Goal: Transaction & Acquisition: Book appointment/travel/reservation

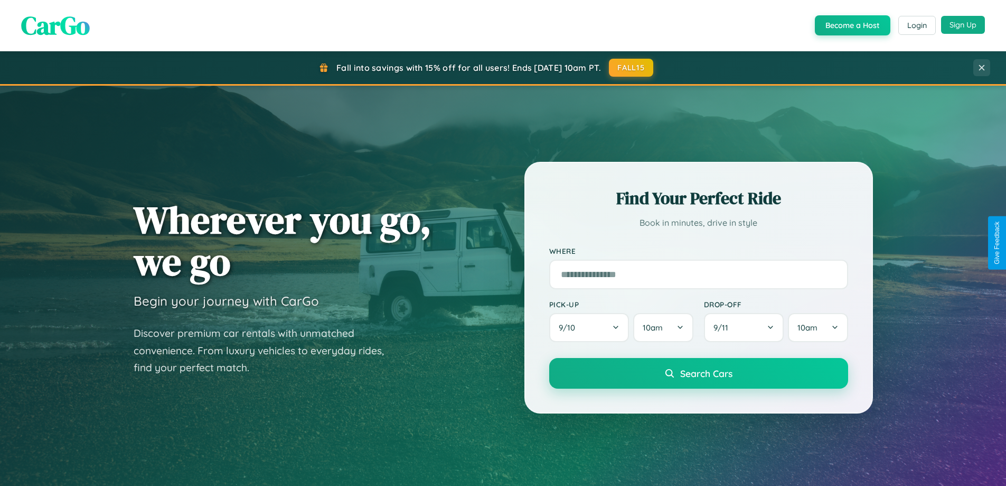
click at [963, 25] on button "Sign Up" at bounding box center [963, 25] width 44 height 18
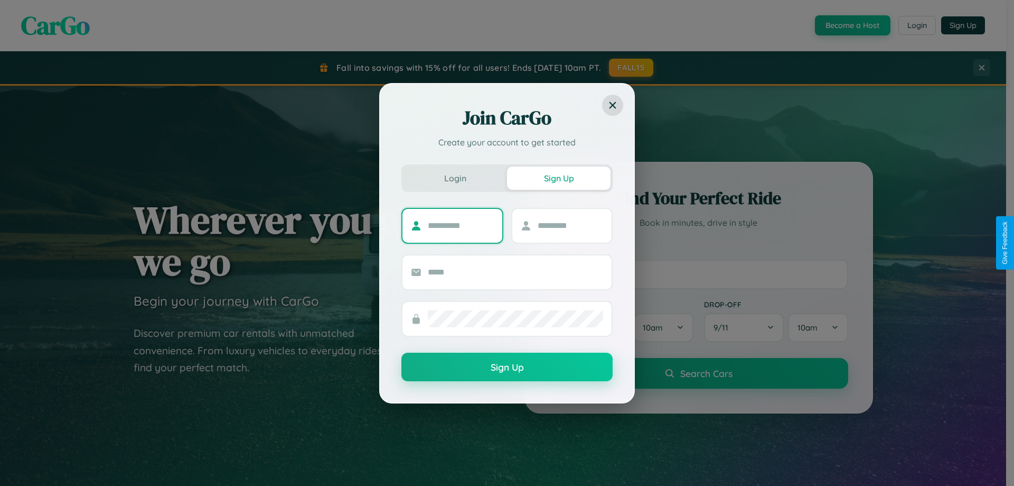
click at [461, 225] on input "text" at bounding box center [461, 225] width 66 height 17
type input "*****"
click at [570, 225] on input "text" at bounding box center [571, 225] width 66 height 17
type input "*****"
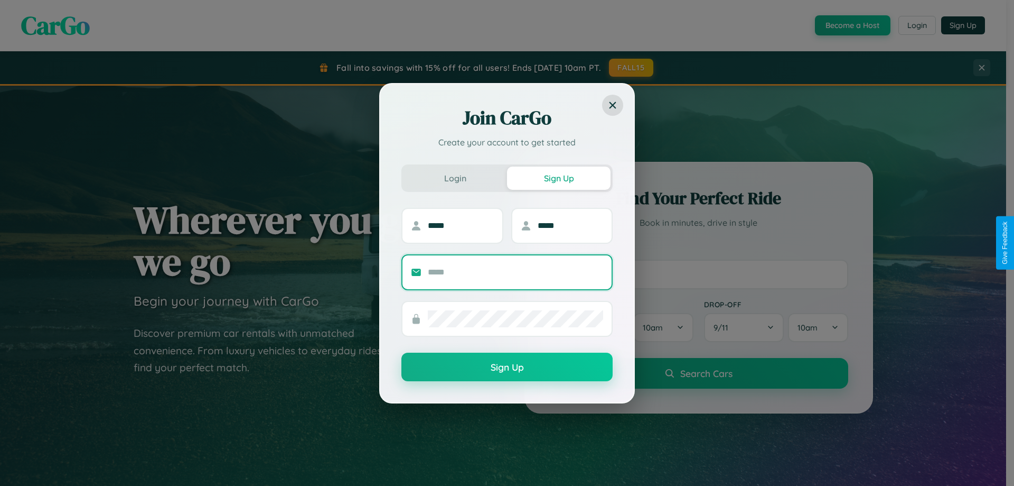
click at [516, 272] on input "text" at bounding box center [515, 272] width 175 height 17
type input "**********"
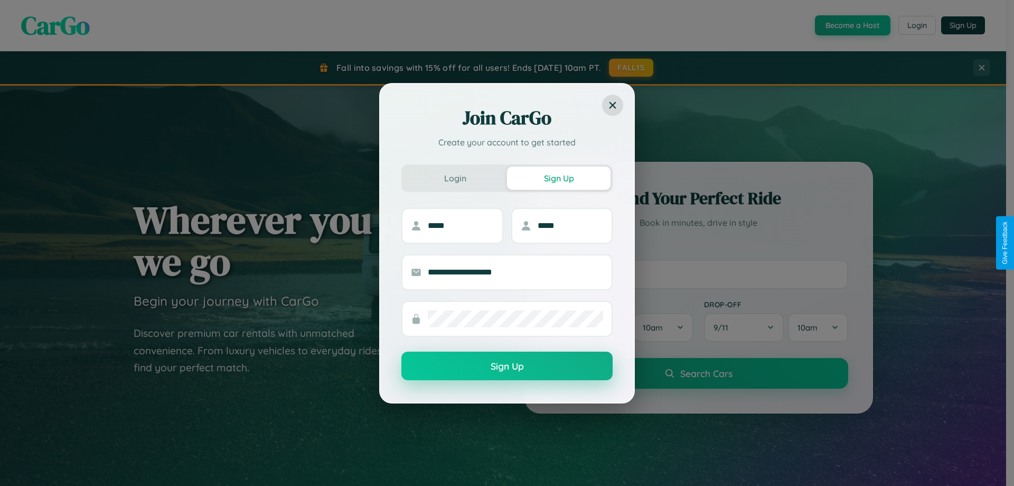
click at [507, 366] on button "Sign Up" at bounding box center [507, 365] width 211 height 29
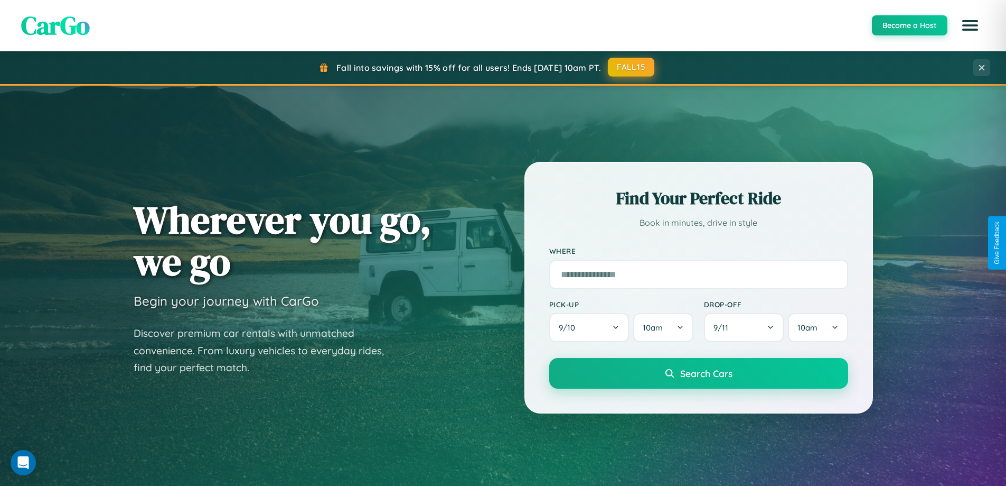
click at [632, 68] on button "FALL15" at bounding box center [631, 67] width 46 height 19
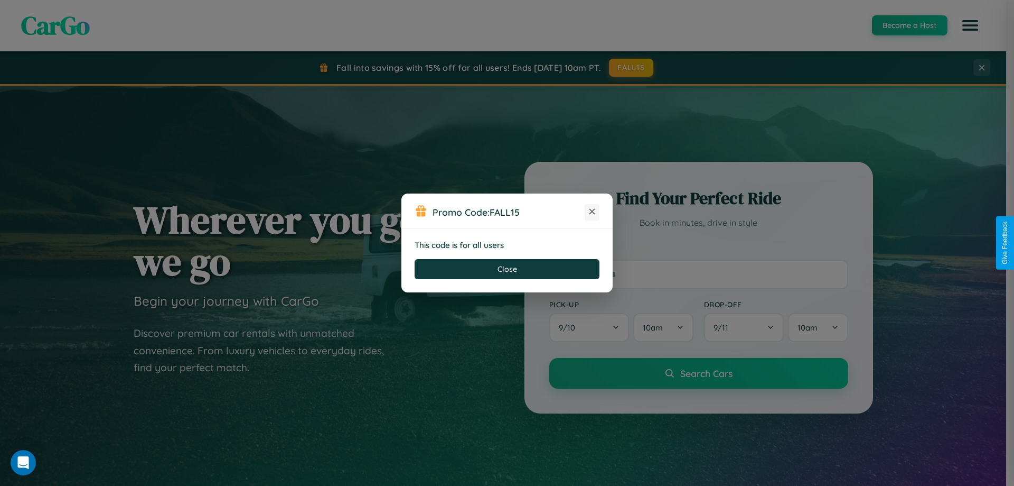
click at [592, 212] on icon at bounding box center [592, 211] width 11 height 11
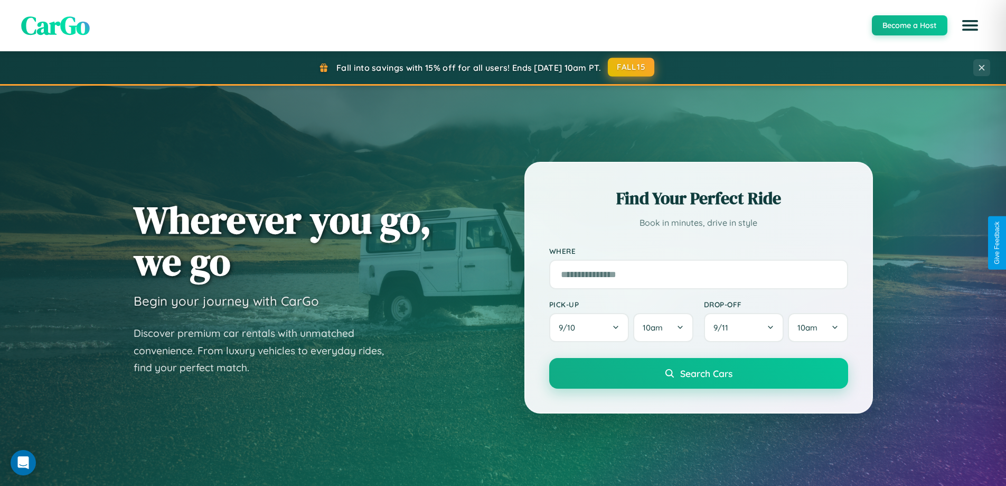
click at [632, 68] on button "FALL15" at bounding box center [631, 67] width 46 height 19
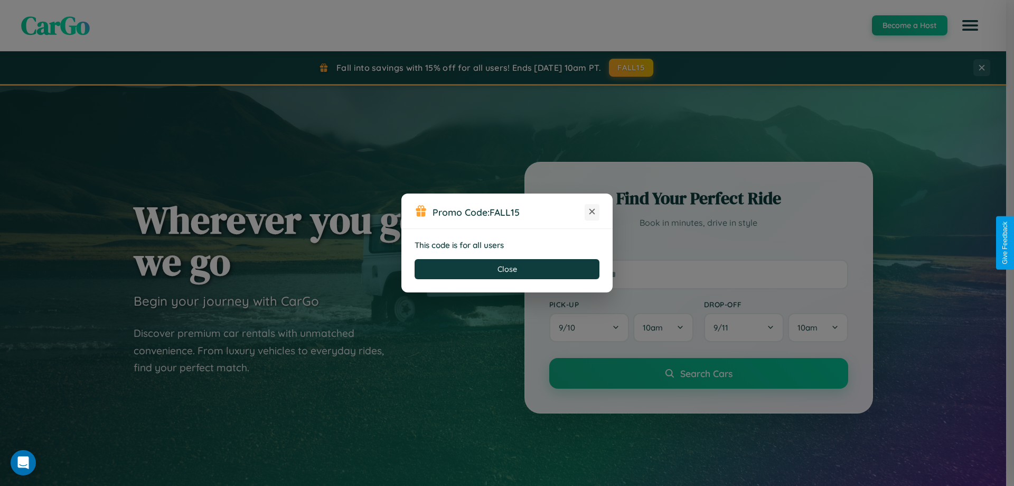
click at [592, 212] on icon at bounding box center [592, 211] width 11 height 11
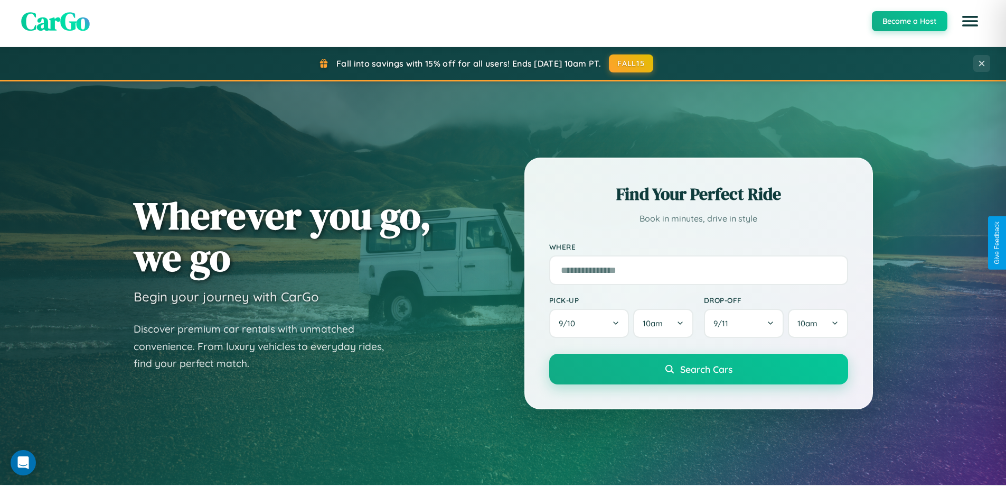
scroll to position [727, 0]
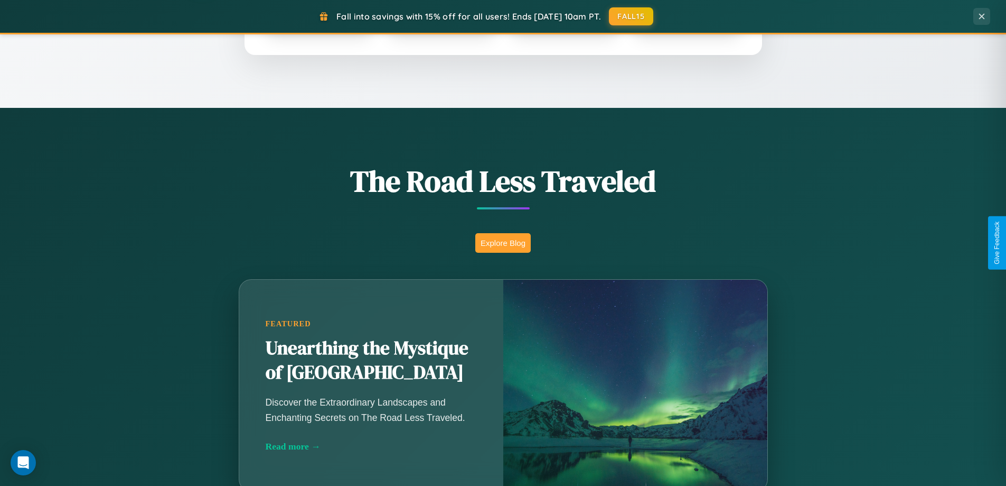
click at [503, 243] on button "Explore Blog" at bounding box center [503, 243] width 55 height 20
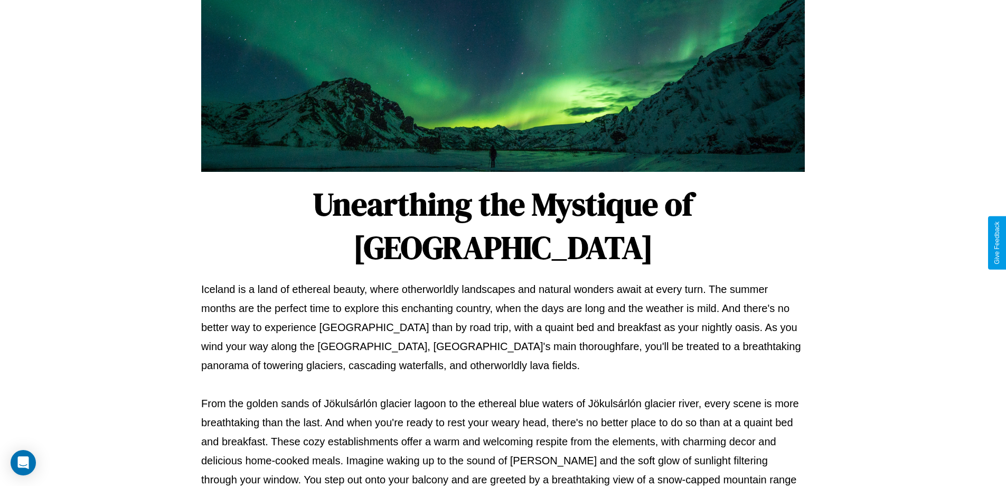
scroll to position [342, 0]
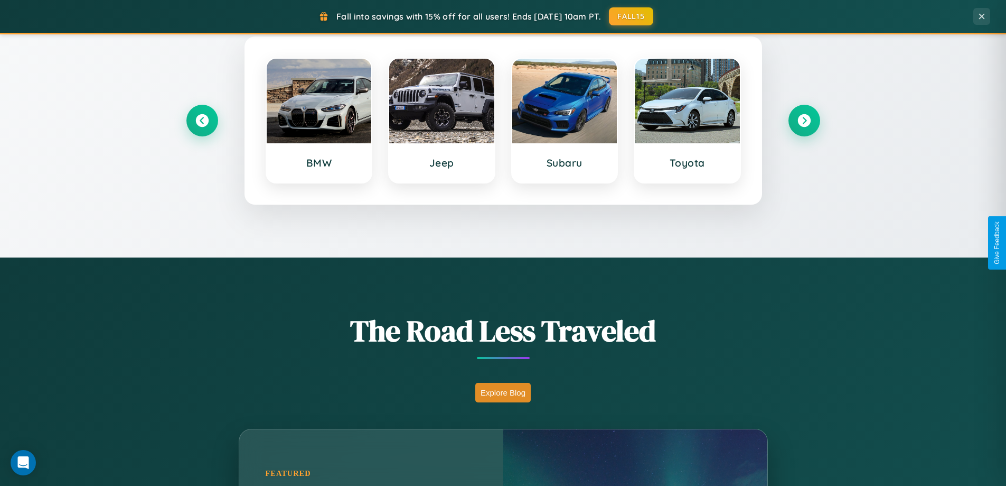
scroll to position [455, 0]
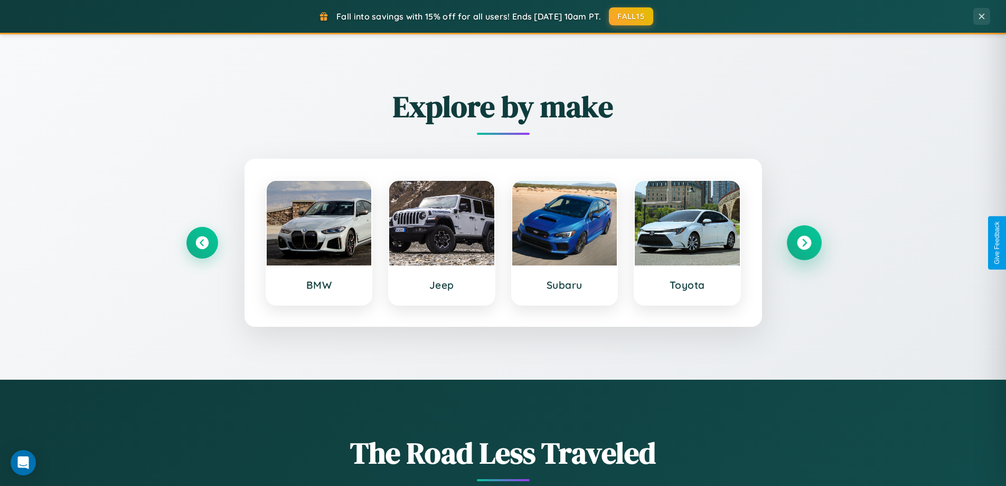
click at [804, 243] on icon at bounding box center [804, 243] width 14 height 14
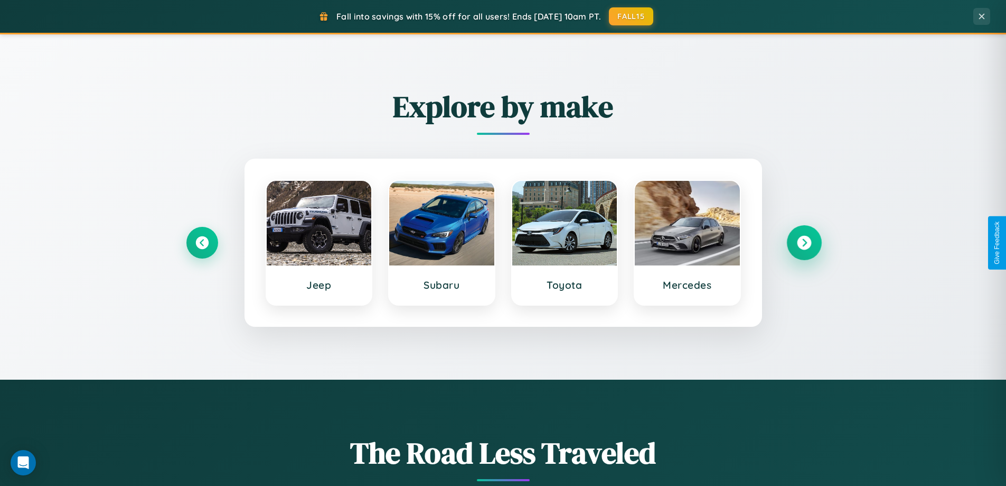
click at [804, 243] on icon at bounding box center [804, 243] width 14 height 14
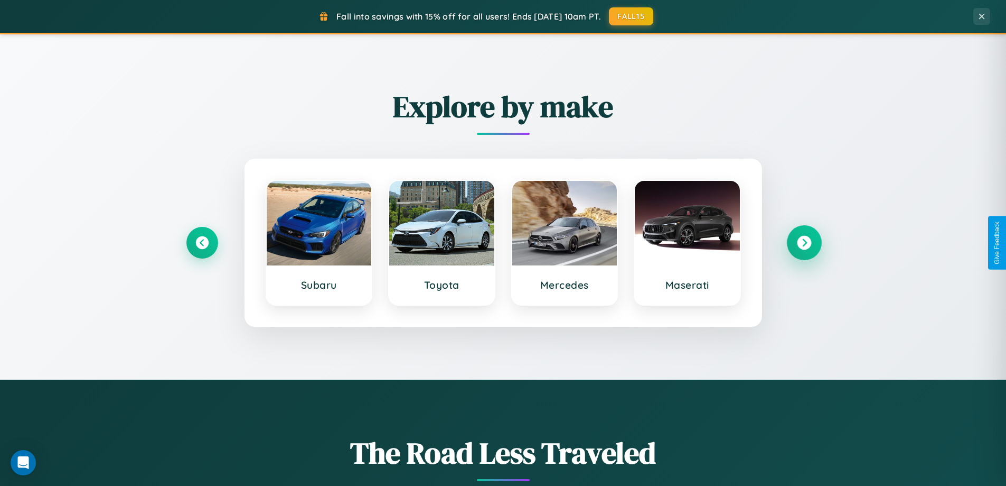
click at [804, 243] on icon at bounding box center [804, 243] width 14 height 14
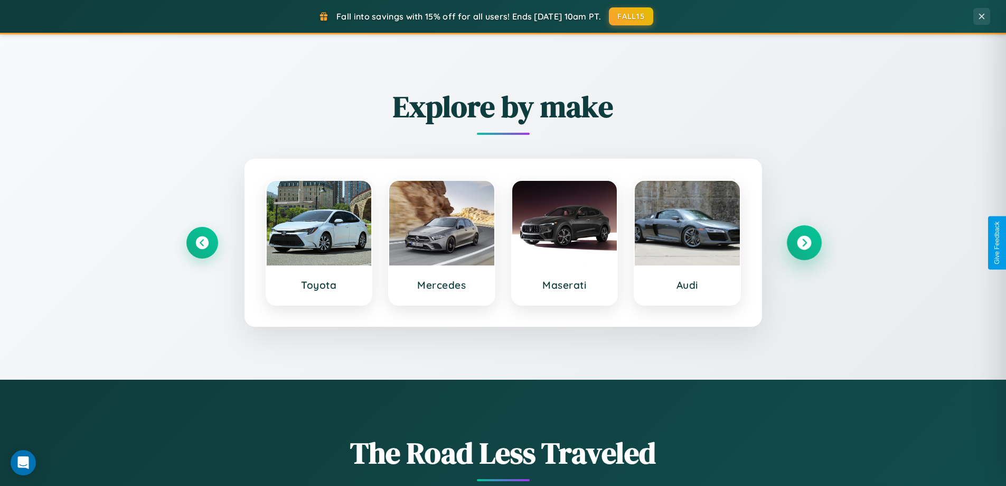
click at [804, 243] on icon at bounding box center [804, 243] width 14 height 14
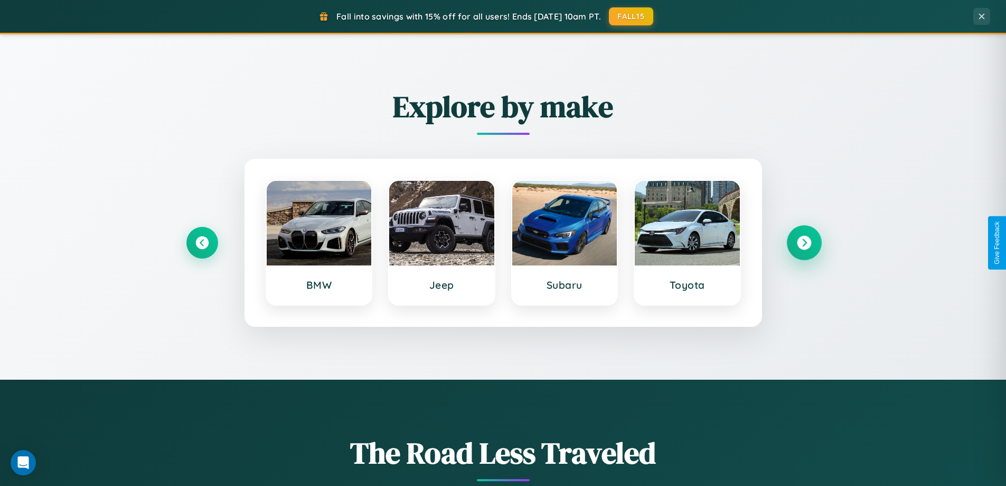
click at [804, 243] on icon at bounding box center [804, 243] width 14 height 14
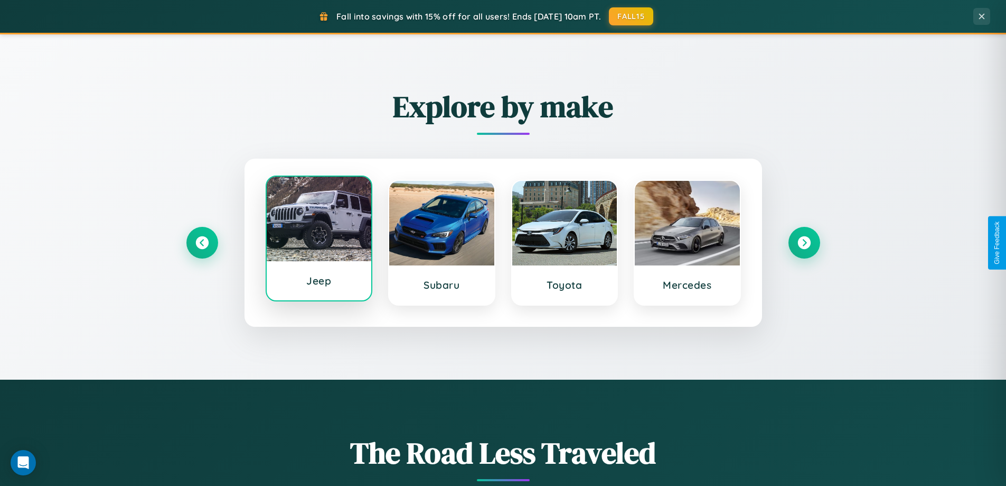
click at [319, 239] on div at bounding box center [319, 218] width 105 height 85
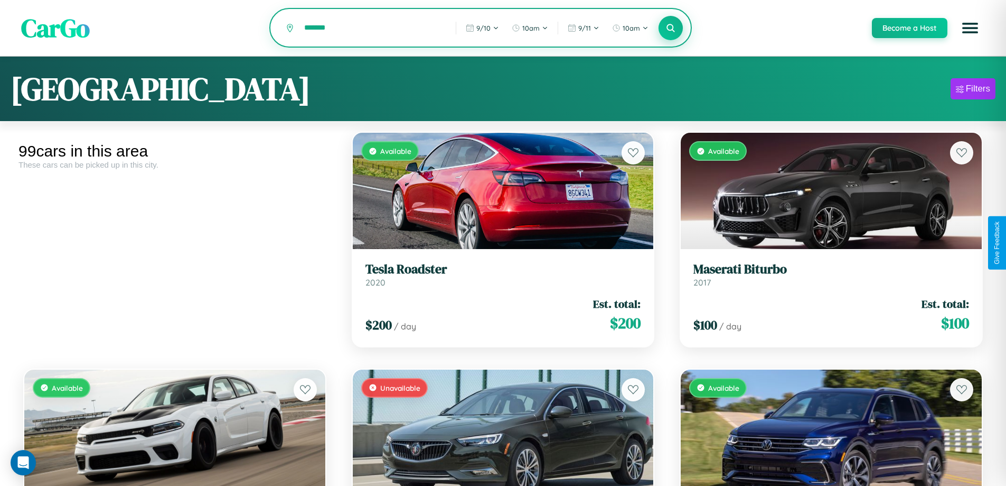
type input "*******"
click at [670, 29] on icon at bounding box center [671, 28] width 10 height 10
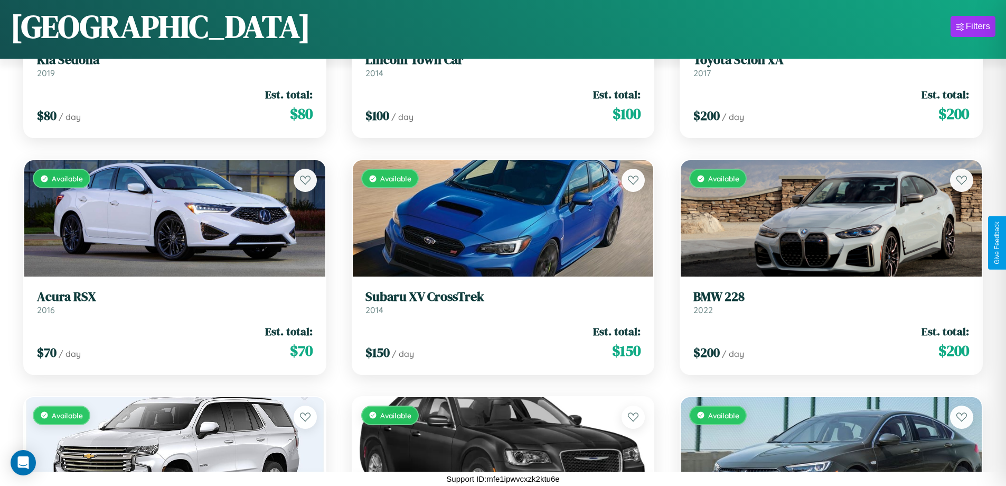
scroll to position [2041, 0]
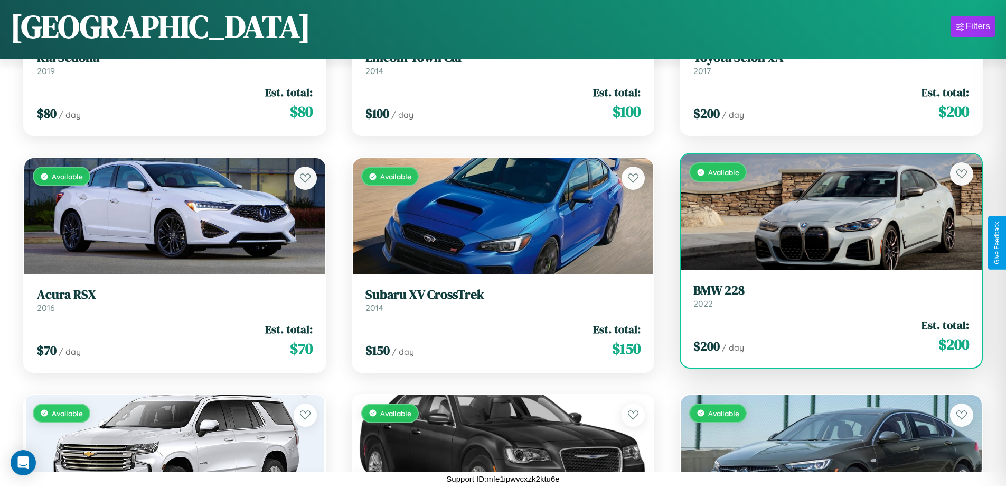
click at [825, 212] on div "Available" at bounding box center [831, 212] width 301 height 116
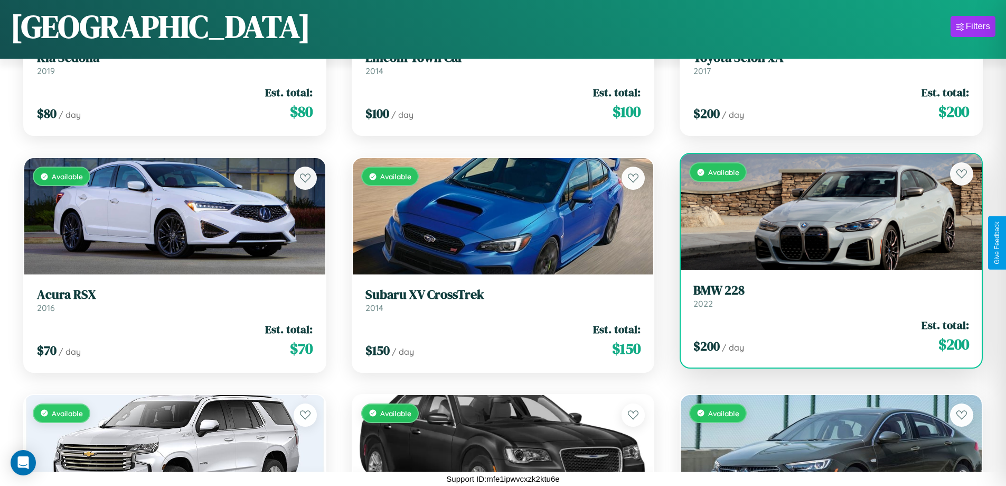
click at [825, 212] on div "Available" at bounding box center [831, 212] width 301 height 116
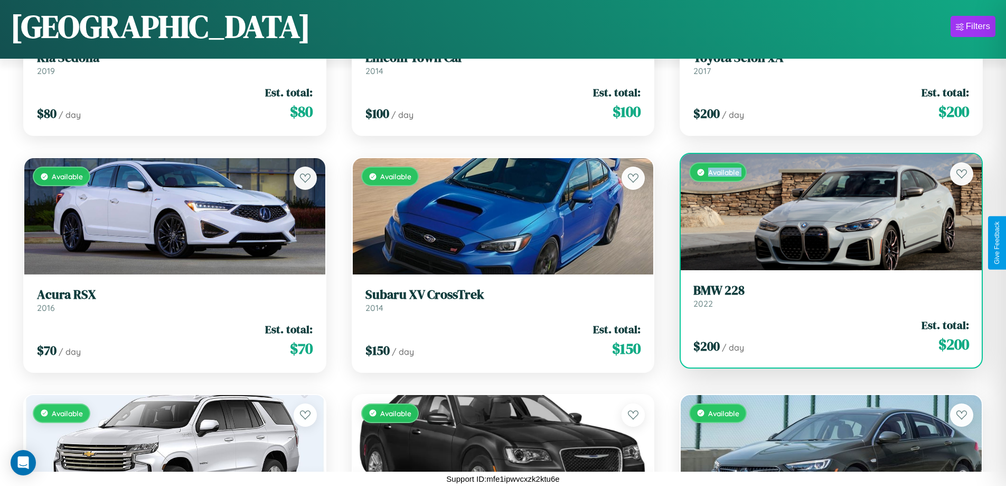
click at [825, 212] on div "Available" at bounding box center [831, 212] width 301 height 116
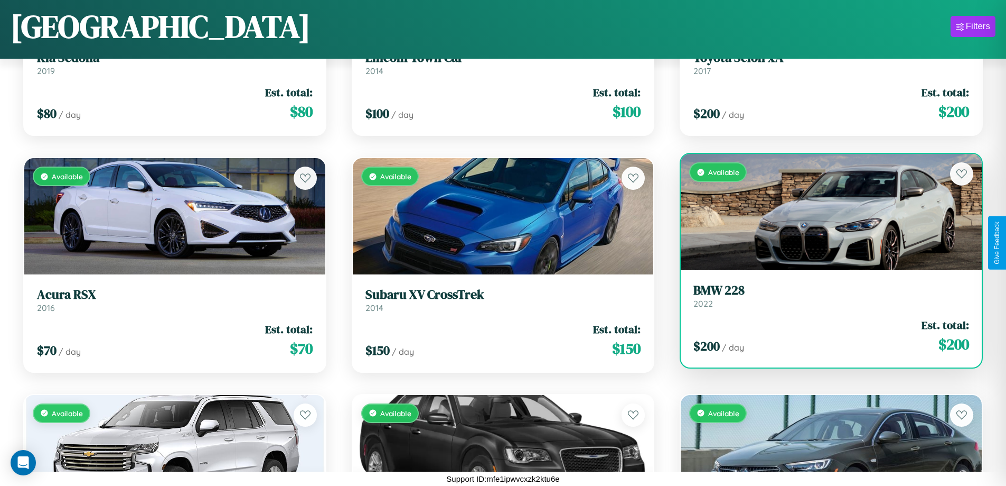
click at [825, 212] on div "Available" at bounding box center [831, 212] width 301 height 116
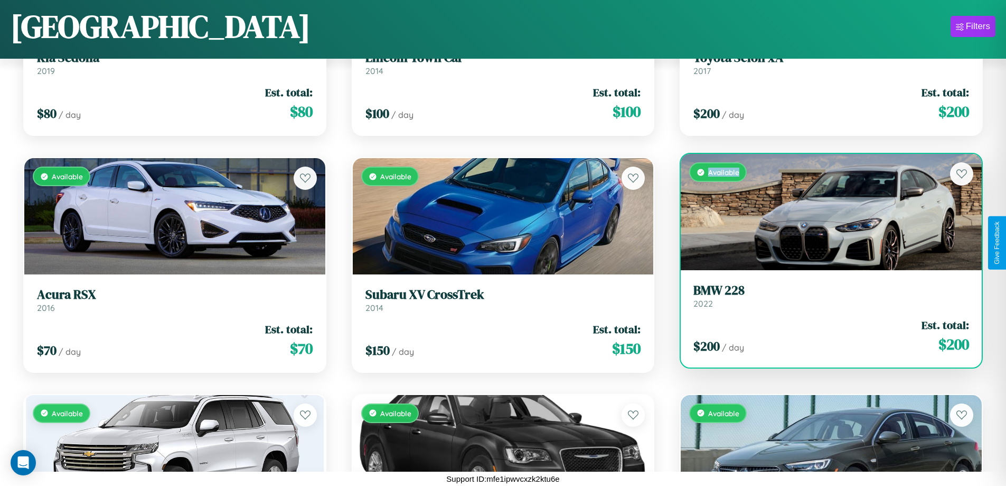
click at [825, 212] on div "Available" at bounding box center [831, 212] width 301 height 116
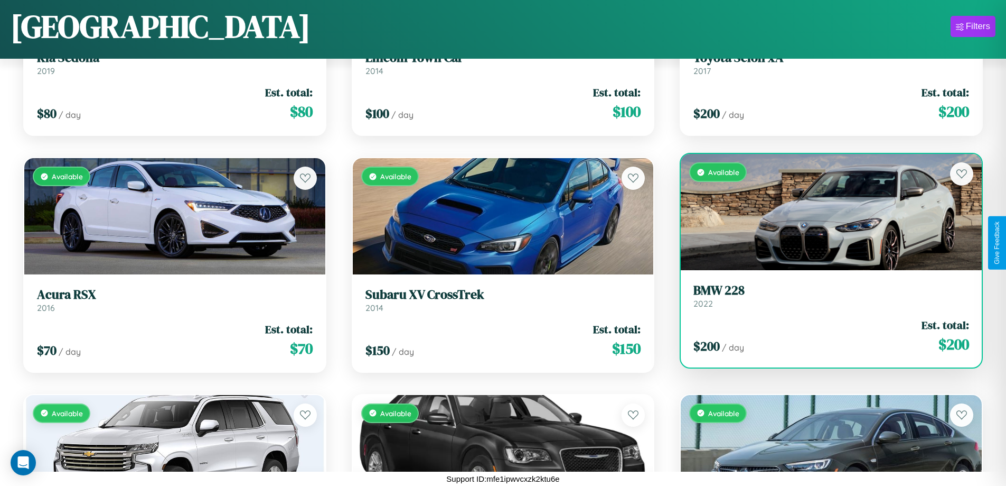
click at [825, 295] on h3 "BMW 228" at bounding box center [832, 290] width 276 height 15
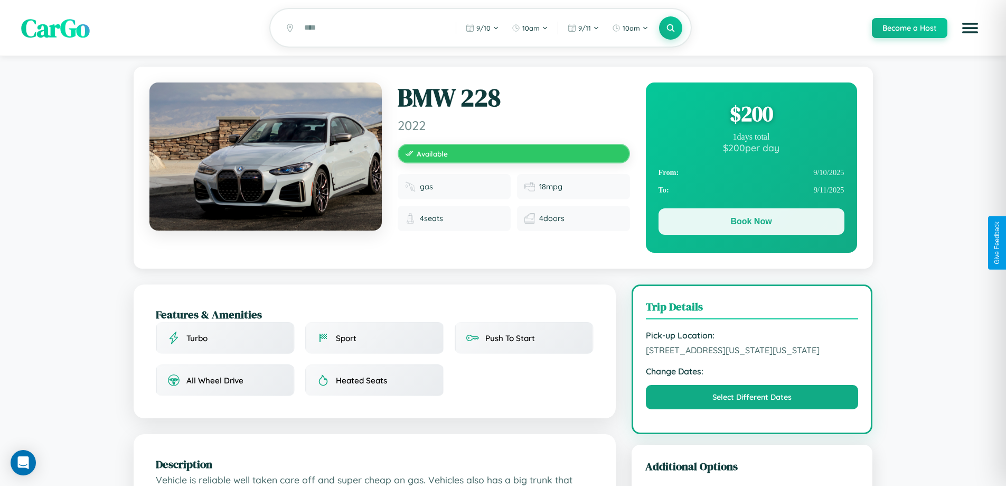
click at [751, 223] on button "Book Now" at bounding box center [752, 221] width 186 height 26
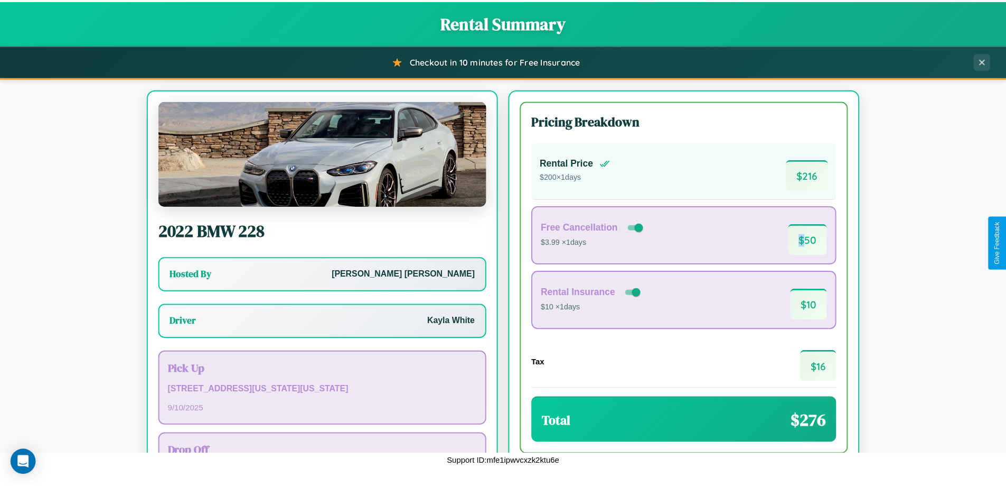
scroll to position [76, 0]
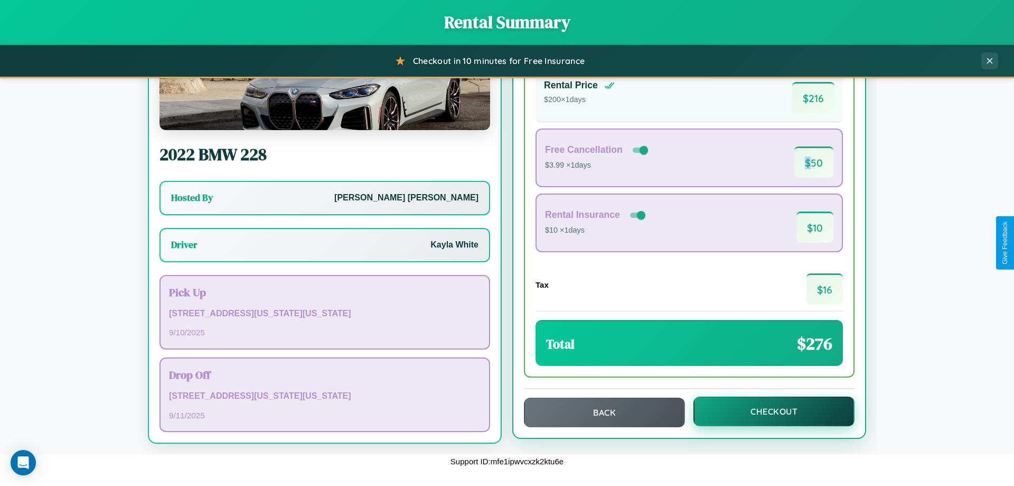
click at [767, 411] on button "Checkout" at bounding box center [774, 411] width 161 height 30
